Goal: Information Seeking & Learning: Compare options

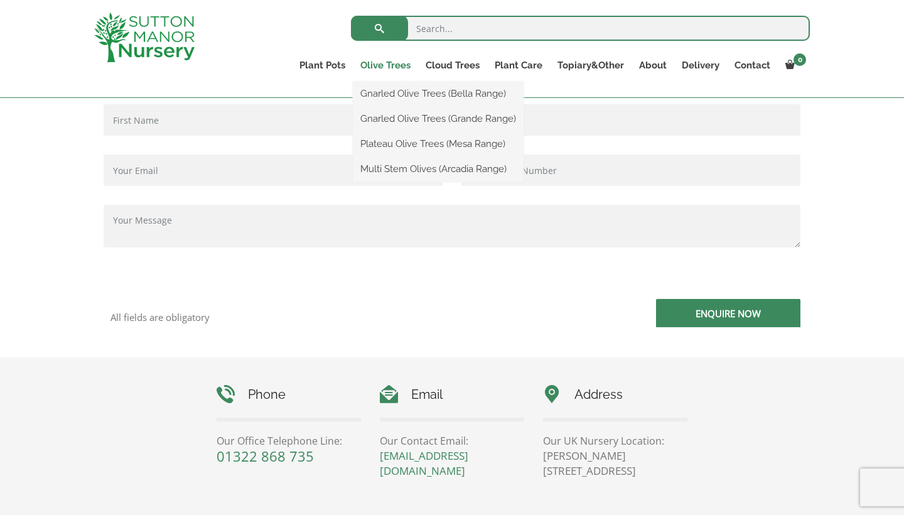
click at [375, 64] on link "Olive Trees" at bounding box center [385, 65] width 65 height 18
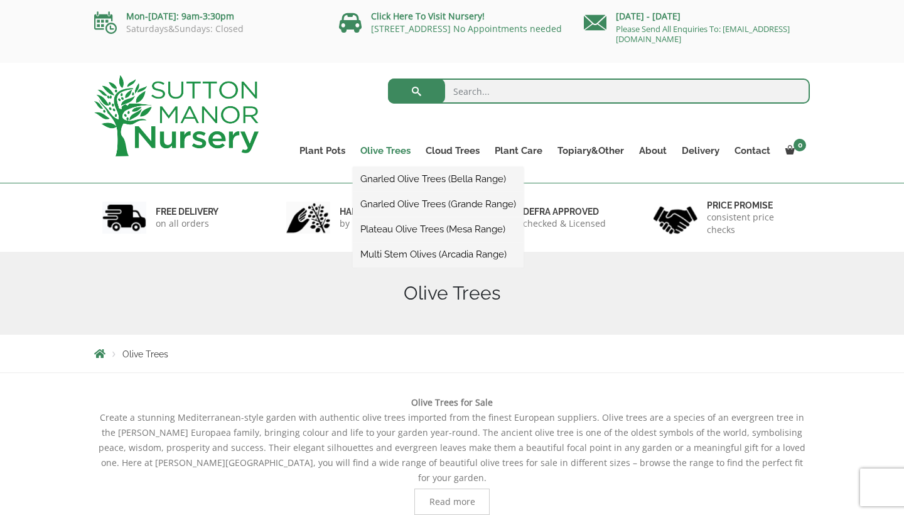
click at [390, 150] on link "Olive Trees" at bounding box center [385, 151] width 65 height 18
click at [413, 254] on link "Multi Stem Olives (Arcadia Range)" at bounding box center [438, 254] width 171 height 19
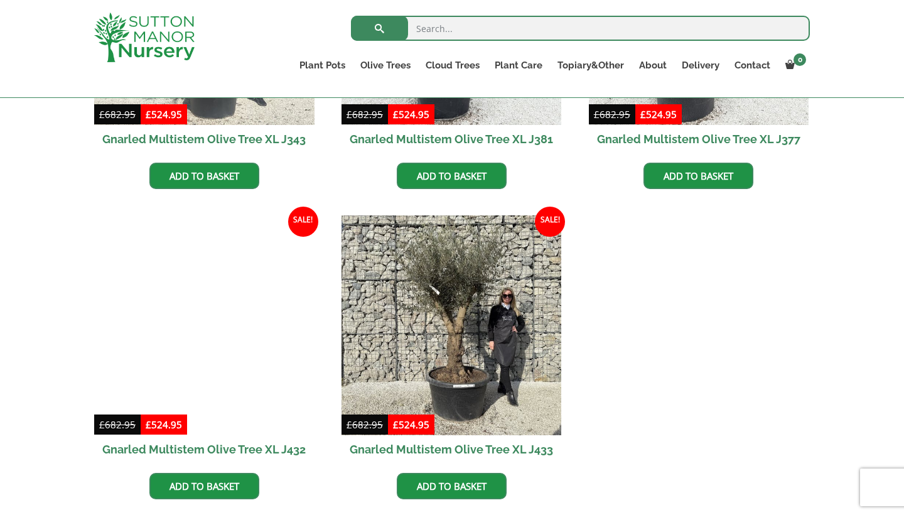
scroll to position [1682, 0]
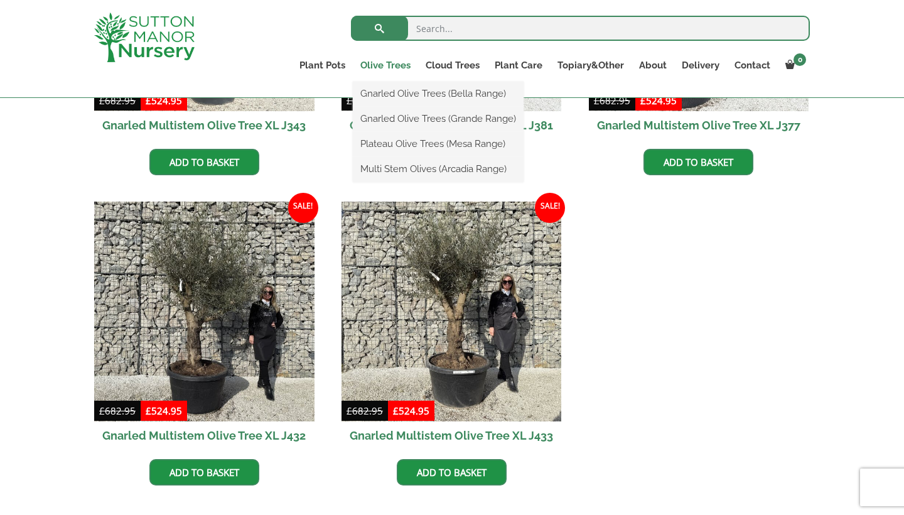
click at [400, 68] on link "Olive Trees" at bounding box center [385, 65] width 65 height 18
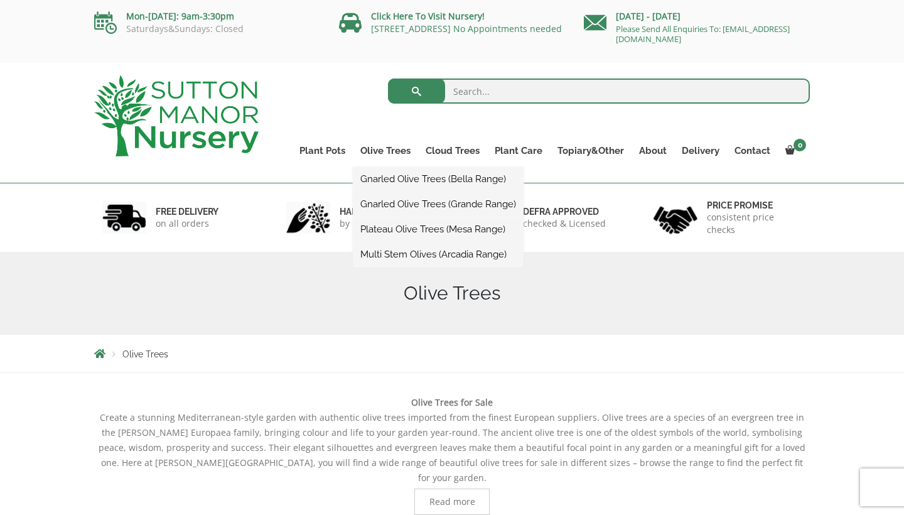
click at [405, 201] on link "Gnarled Olive Trees (Grande Range)" at bounding box center [438, 204] width 171 height 19
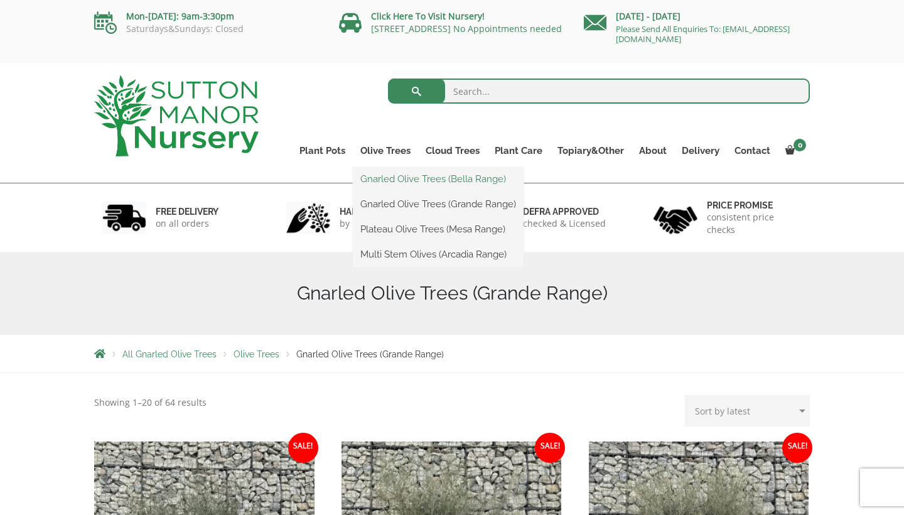
click at [417, 179] on link "Gnarled Olive Trees (Bella Range)" at bounding box center [438, 178] width 171 height 19
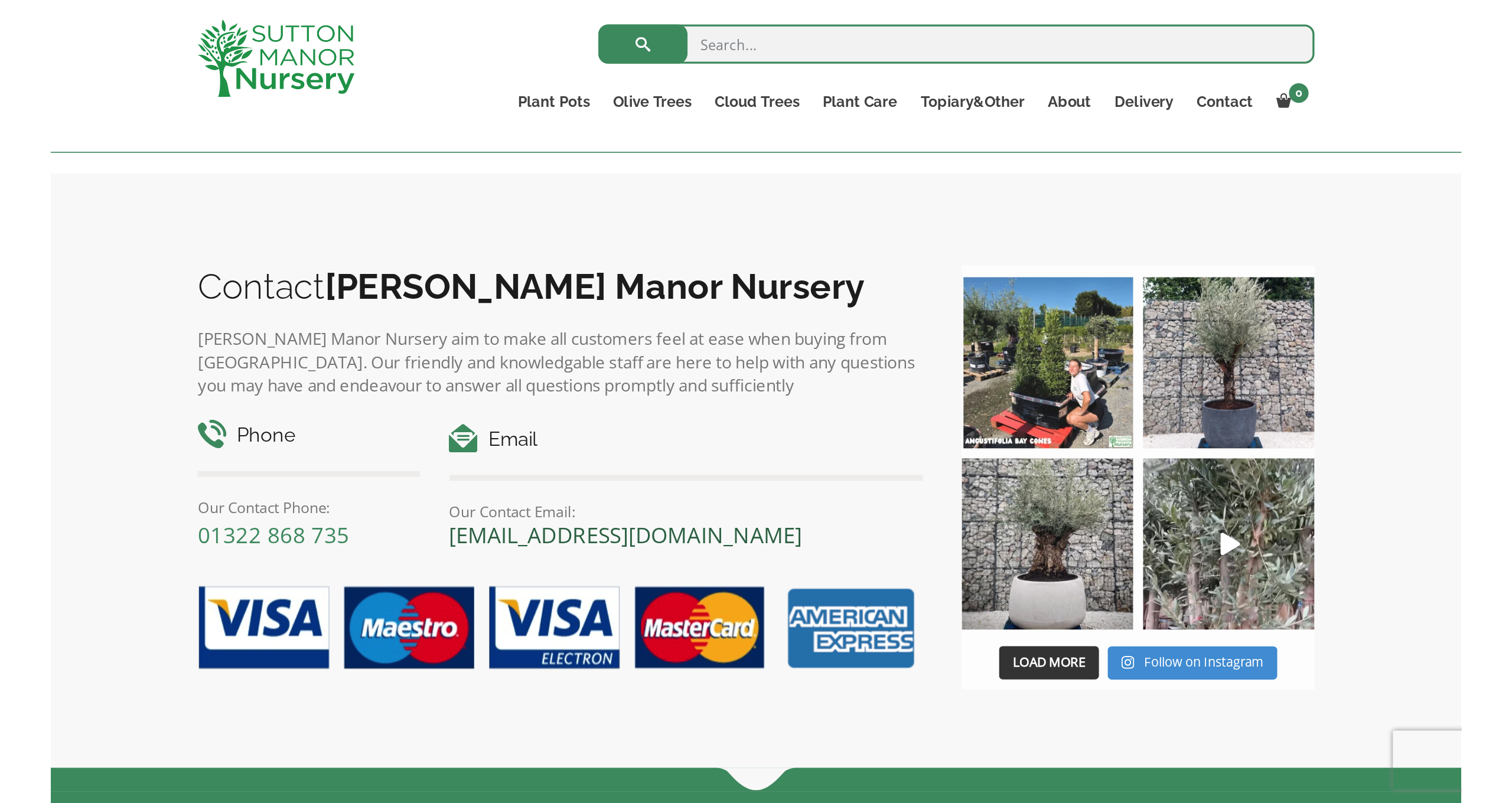
scroll to position [24, 0]
